Goal: Information Seeking & Learning: Find specific fact

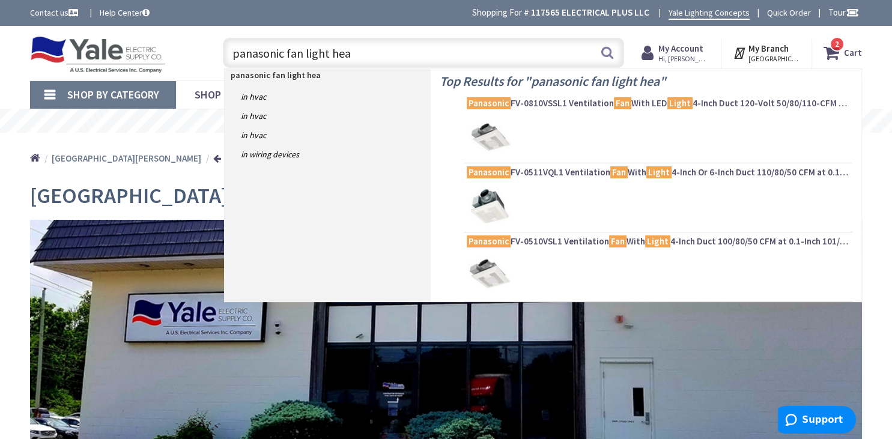
type input "panasonic fan light heat"
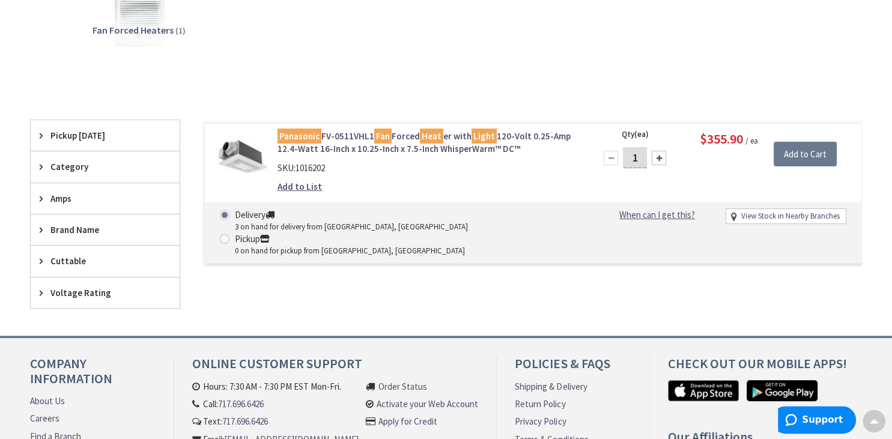
scroll to position [254, 0]
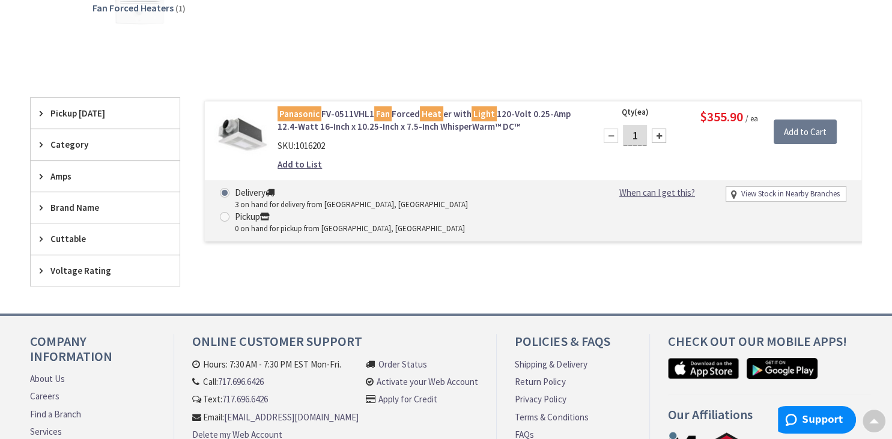
click at [246, 131] on img at bounding box center [241, 135] width 55 height 55
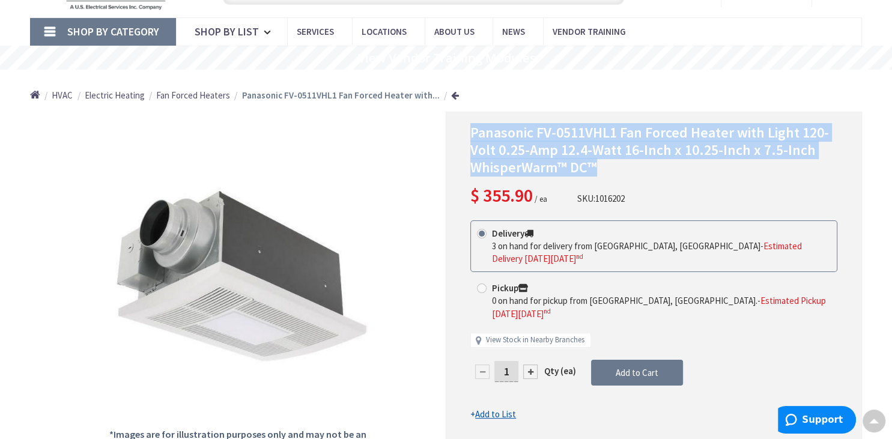
drag, startPoint x: 470, startPoint y: 132, endPoint x: 724, endPoint y: 166, distance: 255.7
click at [724, 166] on h1 "Panasonic FV-0511VHL1 Fan Forced Heater with Light 120-Volt 0.25-Amp 12.4-Watt …" at bounding box center [653, 150] width 367 height 52
copy span "Panasonic FV-0511VHL1 Fan Forced Heater with Light 120-Volt 0.25-Amp 12.4-Watt …"
